Goal: Task Accomplishment & Management: Use online tool/utility

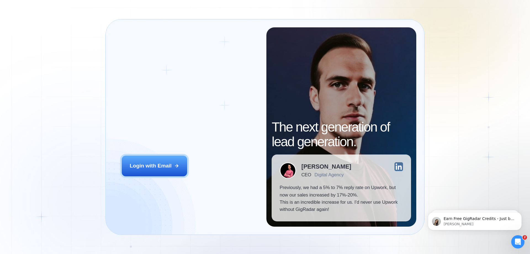
drag, startPoint x: 506, startPoint y: 35, endPoint x: 493, endPoint y: 51, distance: 20.8
click at [507, 35] on div "Login ‍ Welcome to GigRadar. AI Business Manager for Agencies Login with Email …" at bounding box center [265, 127] width 530 height 254
drag, startPoint x: 170, startPoint y: 160, endPoint x: 247, endPoint y: 44, distance: 139.5
click at [169, 160] on button "Login with Email" at bounding box center [155, 166] width 66 height 20
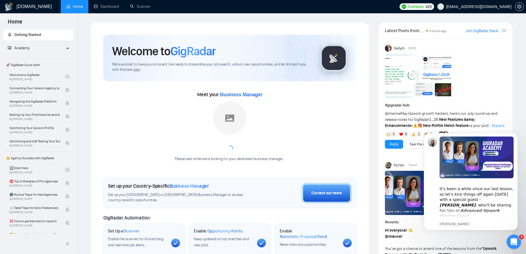
click at [512, 238] on icon "Відкрити програму для спілкування Intercom" at bounding box center [513, 240] width 9 height 9
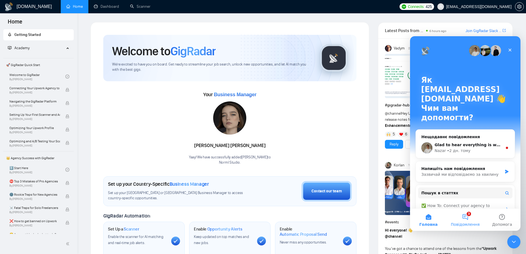
click at [470, 216] on button "3 Повідомлення" at bounding box center [465, 220] width 37 height 22
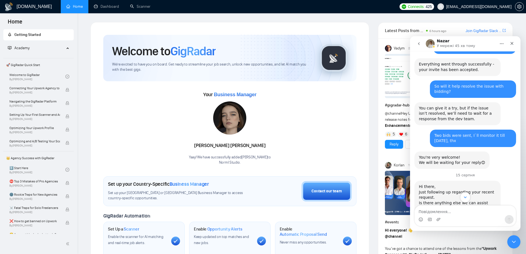
scroll to position [1637, 0]
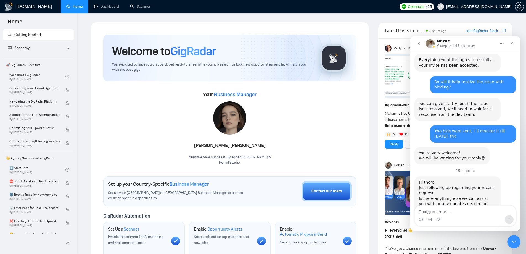
drag, startPoint x: 419, startPoint y: 165, endPoint x: 478, endPoint y: 190, distance: 63.7
click at [420, 43] on icon "go back" at bounding box center [419, 43] width 4 height 4
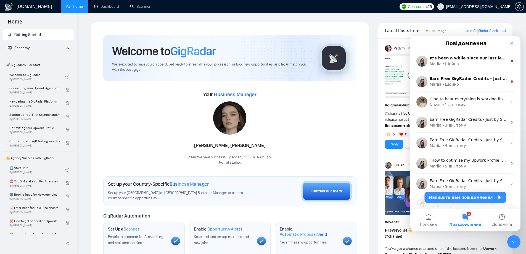
scroll to position [0, 0]
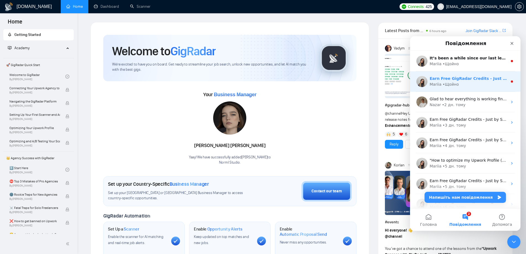
click at [474, 84] on div "Mariia • Щойно" at bounding box center [469, 84] width 78 height 6
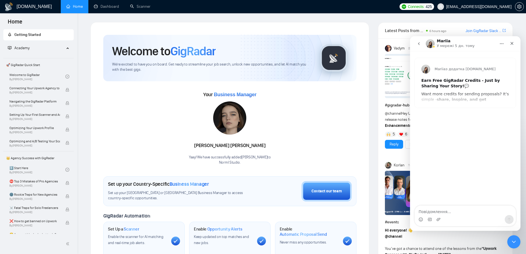
click at [418, 47] on button "go back" at bounding box center [419, 43] width 10 height 10
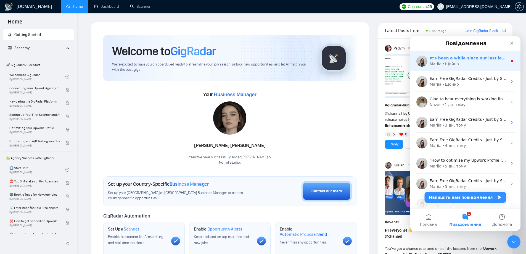
click at [444, 69] on div "​It’s been a while since our last lesson, so let’s kick things off again next M…" at bounding box center [465, 61] width 110 height 20
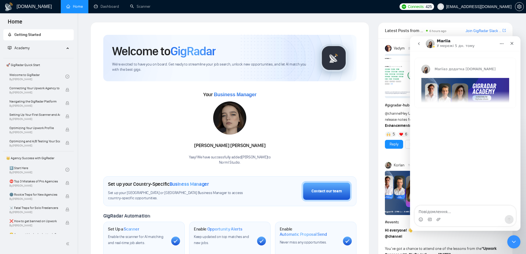
click at [418, 44] on icon "go back" at bounding box center [419, 43] width 4 height 4
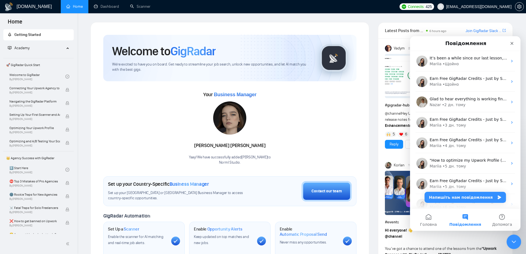
click at [512, 238] on icon "Закрити програму для спілкування Intercom" at bounding box center [513, 241] width 7 height 7
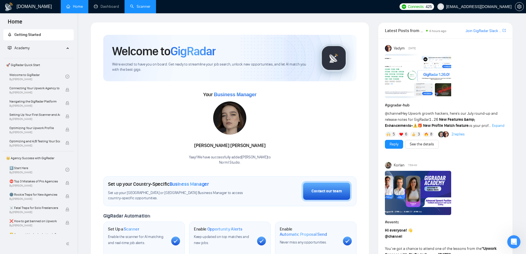
click at [143, 4] on link "Scanner" at bounding box center [140, 6] width 20 height 5
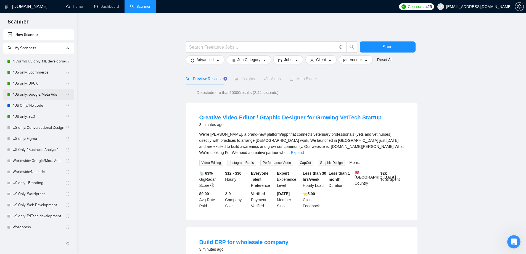
click at [38, 94] on link "*US only: Google/Meta Ads" at bounding box center [39, 94] width 53 height 11
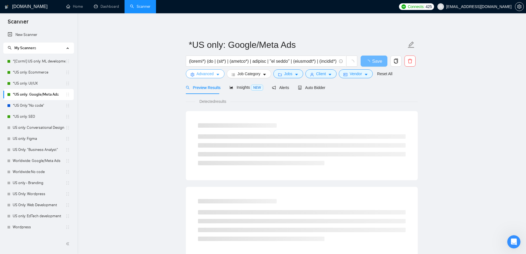
click at [212, 76] on span "Advanced" at bounding box center [205, 74] width 17 height 6
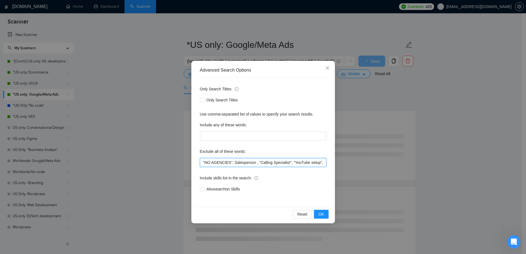
click at [203, 160] on input ""NO AGENCIES", Salesperson , "Calling Specialist", "YouTube setup", "Appointmen…" at bounding box center [263, 162] width 127 height 9
paste input "Assistance Calls"
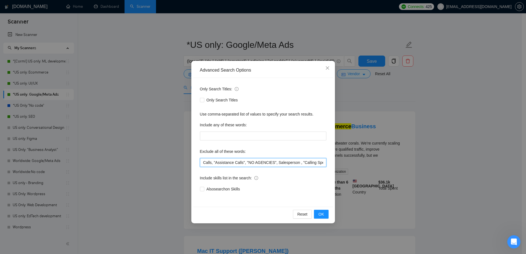
drag, startPoint x: 243, startPoint y: 162, endPoint x: 198, endPoint y: 161, distance: 44.2
click at [198, 161] on div "Only Search Titles: Only Search Titles Use comma-separated list of values to sp…" at bounding box center [263, 142] width 140 height 129
type input "Calls, "Assistance Calls", "NO AGENCIES", Salesperson , "Calling Specialist", "…"
click at [275, 175] on div "Include skills list in the search:" at bounding box center [263, 178] width 127 height 11
click at [324, 214] on span "OK" at bounding box center [321, 214] width 6 height 6
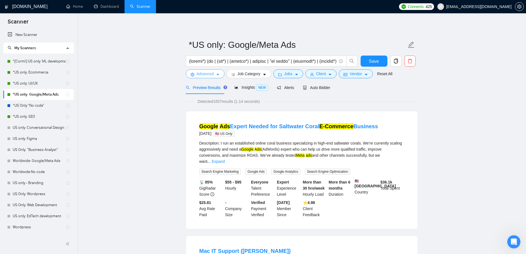
click at [197, 73] on span "Advanced" at bounding box center [205, 74] width 17 height 6
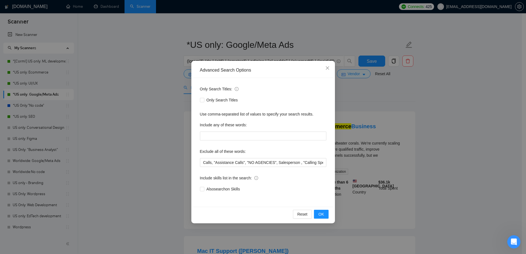
click at [113, 89] on div "Advanced Search Options Only Search Titles: Only Search Titles Use comma-separa…" at bounding box center [263, 127] width 526 height 254
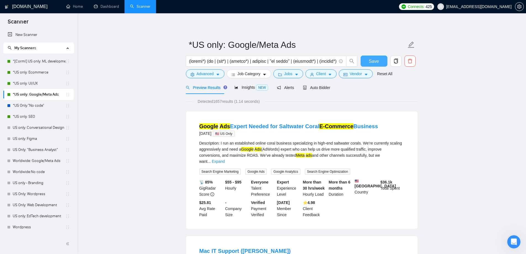
click at [370, 60] on span "Save" at bounding box center [374, 61] width 10 height 7
click at [49, 56] on link "*[Corml] US only: ML development" at bounding box center [39, 61] width 53 height 11
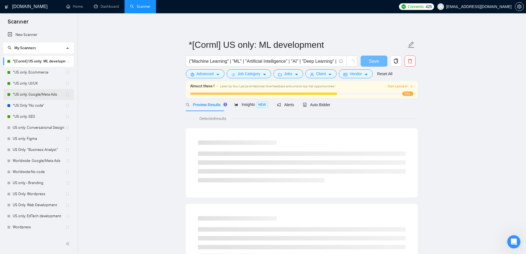
click at [41, 94] on link "*US only: Google/Meta Ads" at bounding box center [39, 94] width 53 height 11
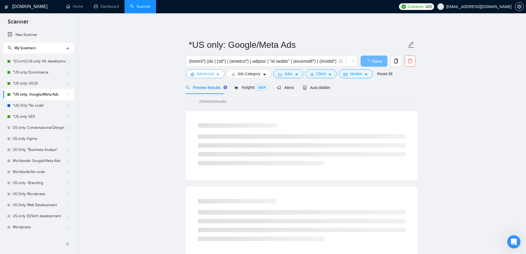
click at [210, 72] on span "Advanced" at bounding box center [205, 74] width 17 height 6
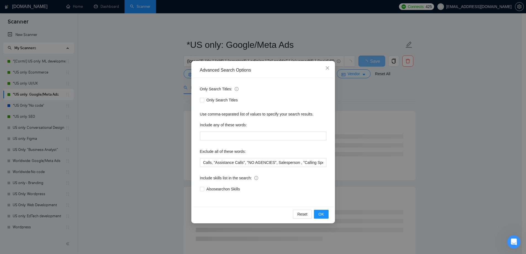
click at [131, 80] on div "Advanced Search Options Only Search Titles: Only Search Titles Use comma-separa…" at bounding box center [263, 127] width 526 height 254
